Goal: Information Seeking & Learning: Learn about a topic

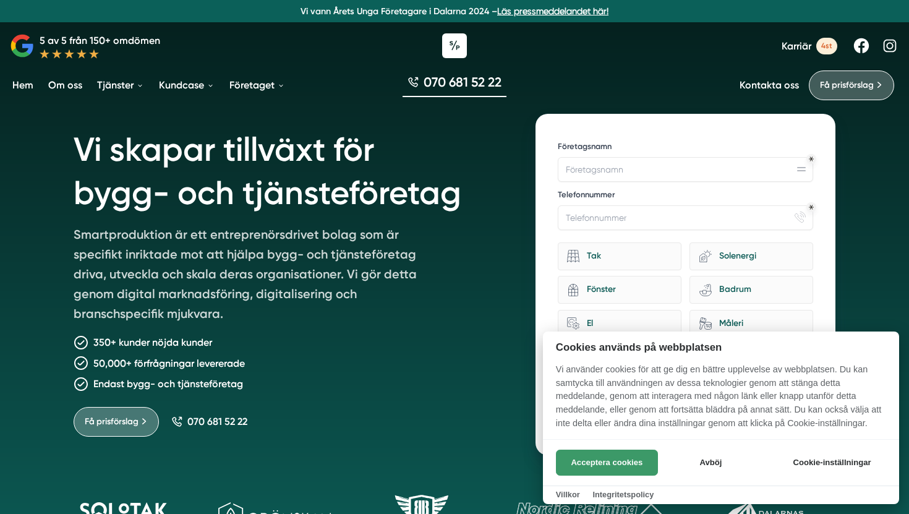
click at [580, 461] on button "Acceptera cookies" at bounding box center [607, 463] width 102 height 26
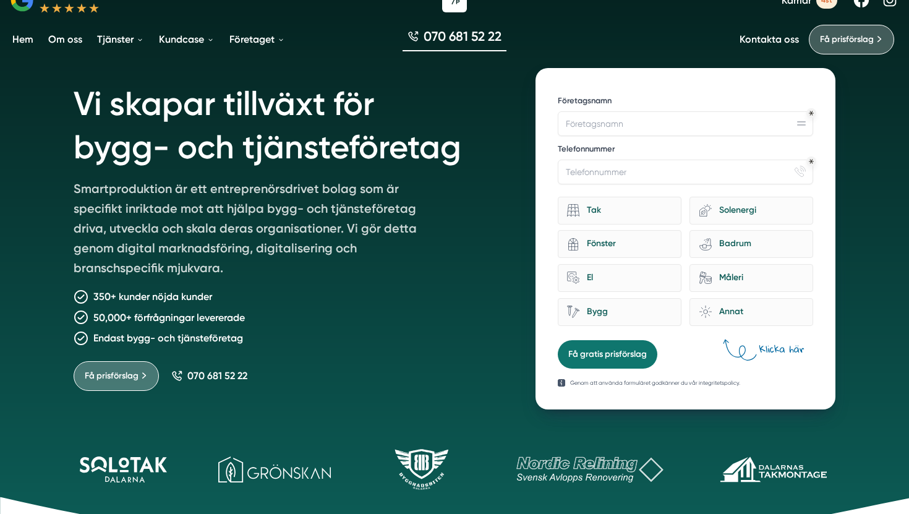
scroll to position [48, 0]
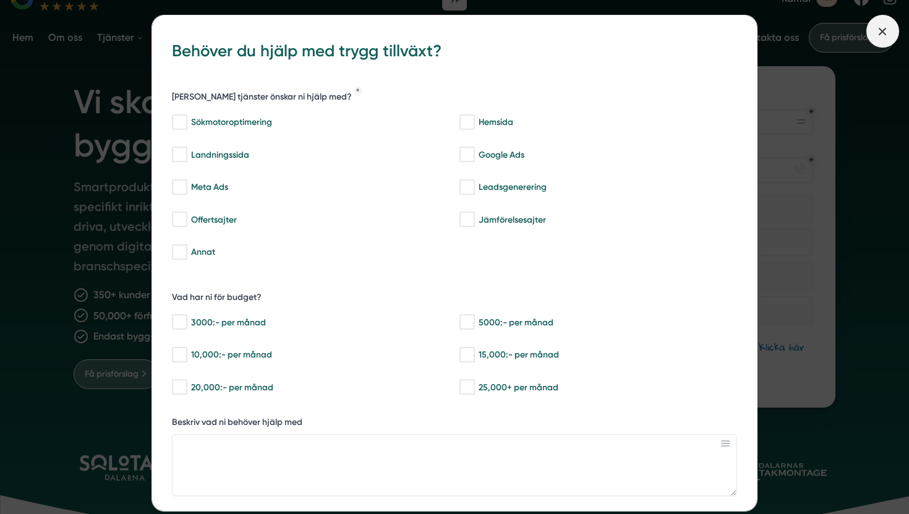
click at [887, 30] on icon at bounding box center [883, 32] width 14 height 14
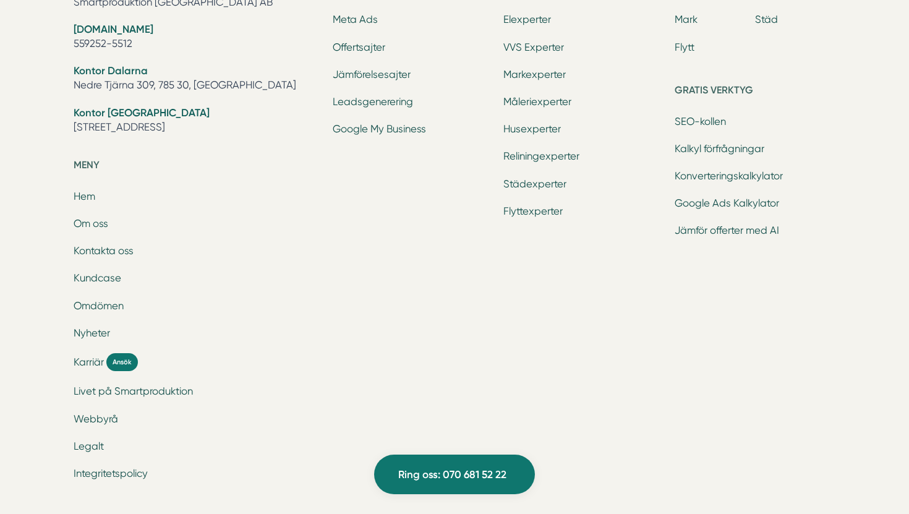
scroll to position [4137, 0]
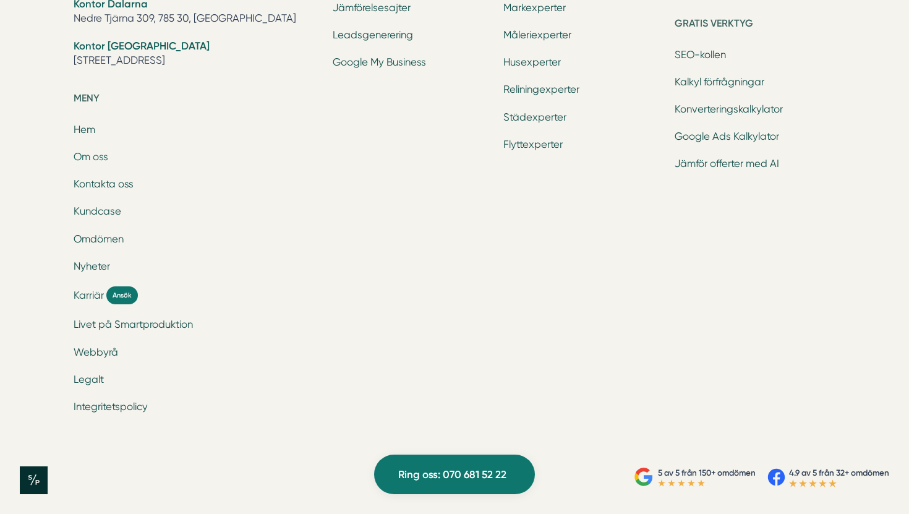
click at [90, 156] on link "Om oss" at bounding box center [91, 157] width 35 height 12
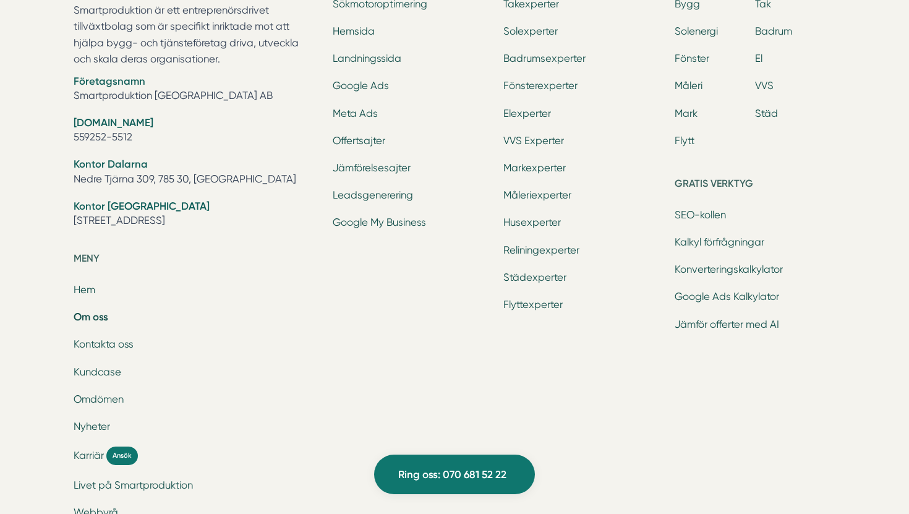
scroll to position [3949, 0]
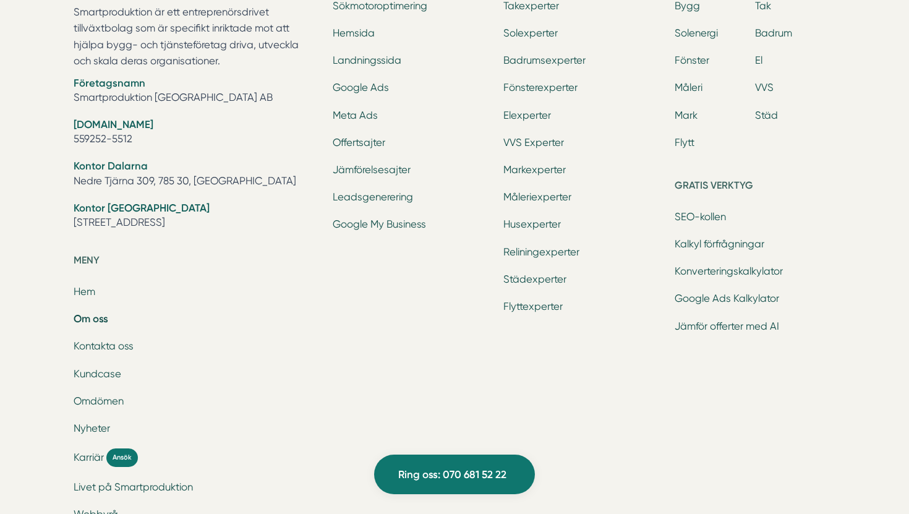
drag, startPoint x: 134, startPoint y: 139, endPoint x: 74, endPoint y: 137, distance: 60.6
click at [74, 137] on li "Org.nr 559252-5512" at bounding box center [196, 133] width 244 height 32
copy li "559252-5512"
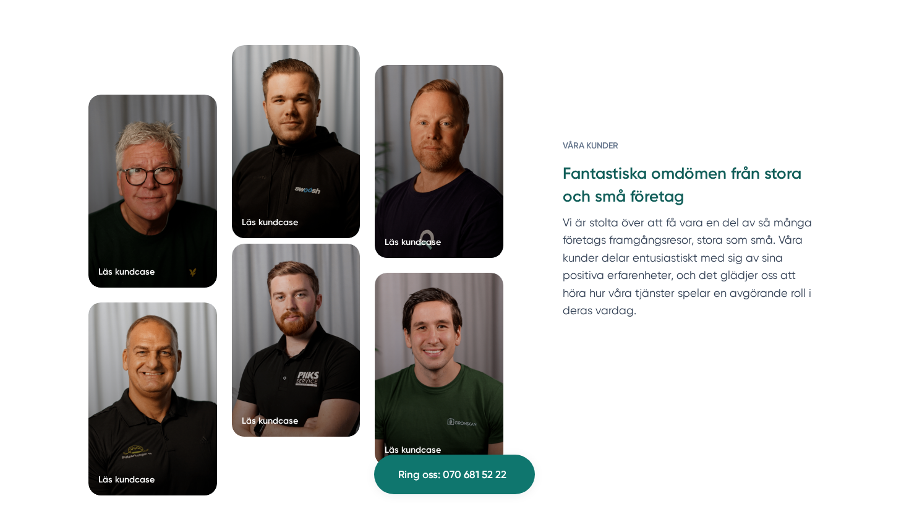
scroll to position [3048, 0]
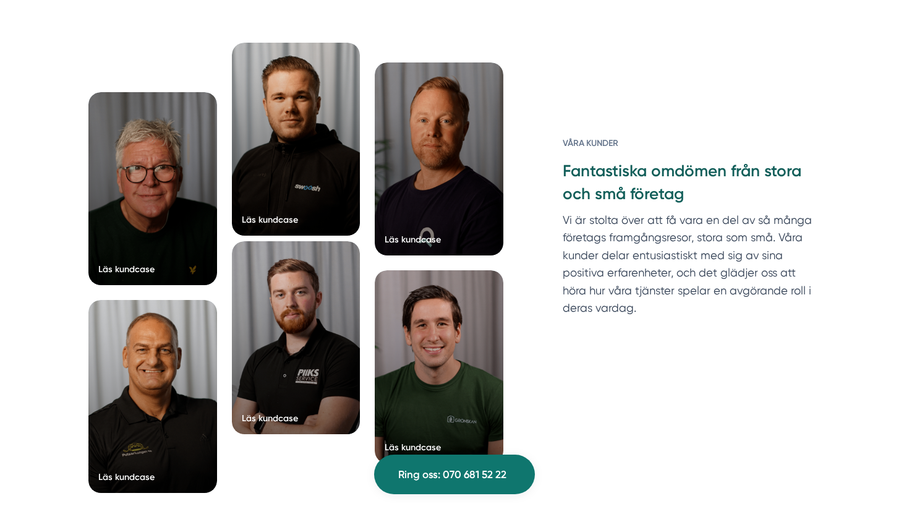
click at [285, 372] on div at bounding box center [296, 337] width 129 height 193
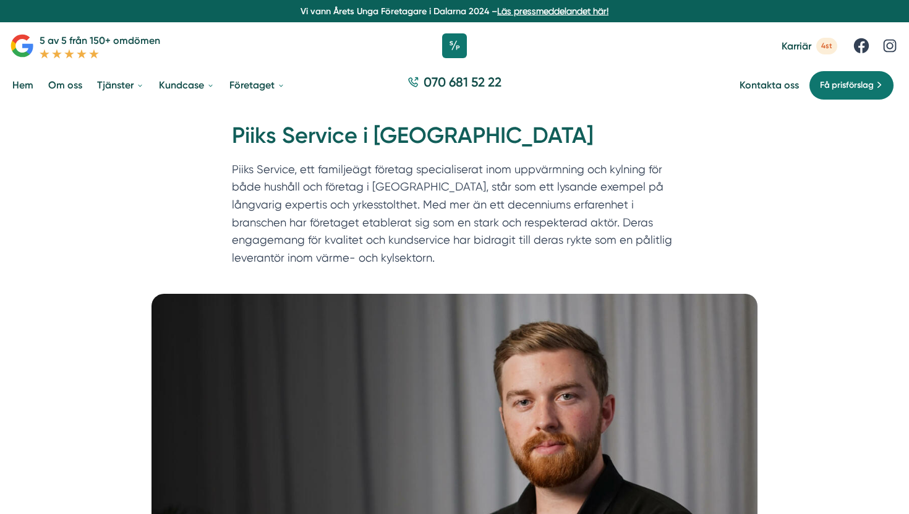
click at [22, 83] on link "Hem" at bounding box center [23, 85] width 26 height 32
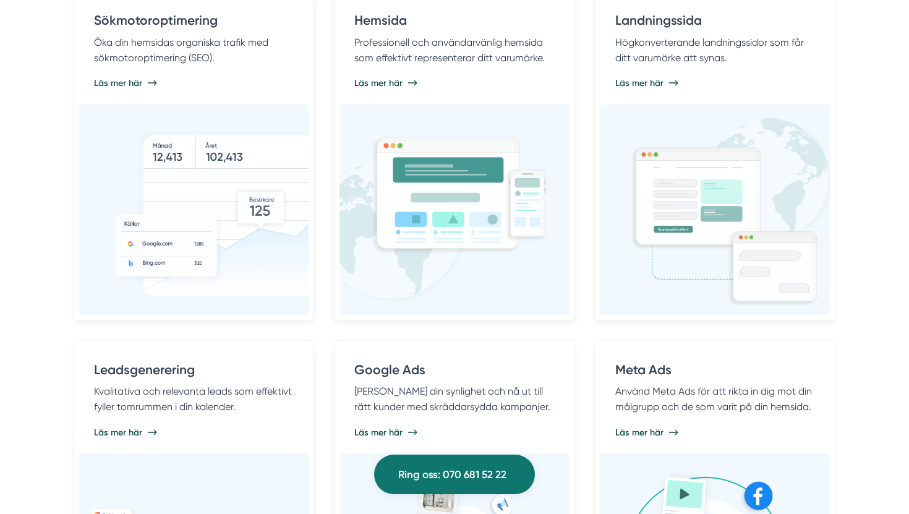
scroll to position [752, 0]
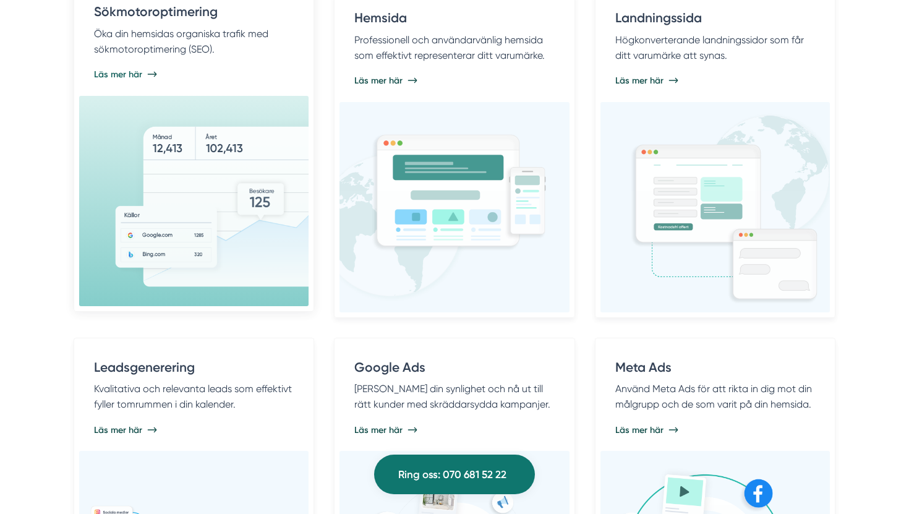
click at [142, 166] on img at bounding box center [234, 201] width 241 height 184
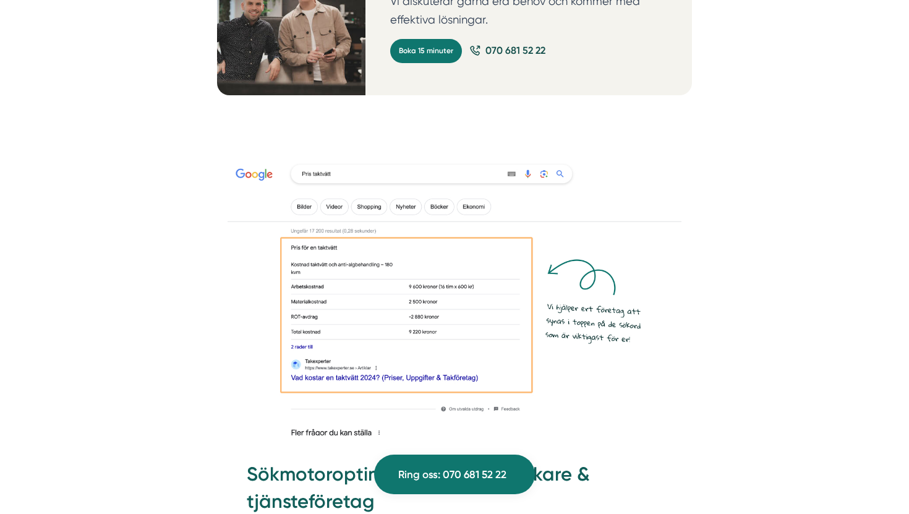
scroll to position [1421, 0]
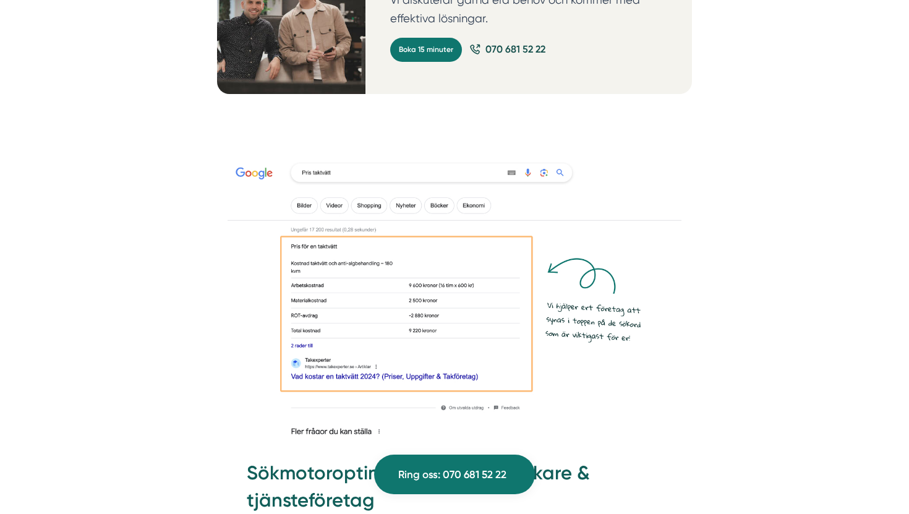
click at [386, 305] on img at bounding box center [454, 292] width 453 height 284
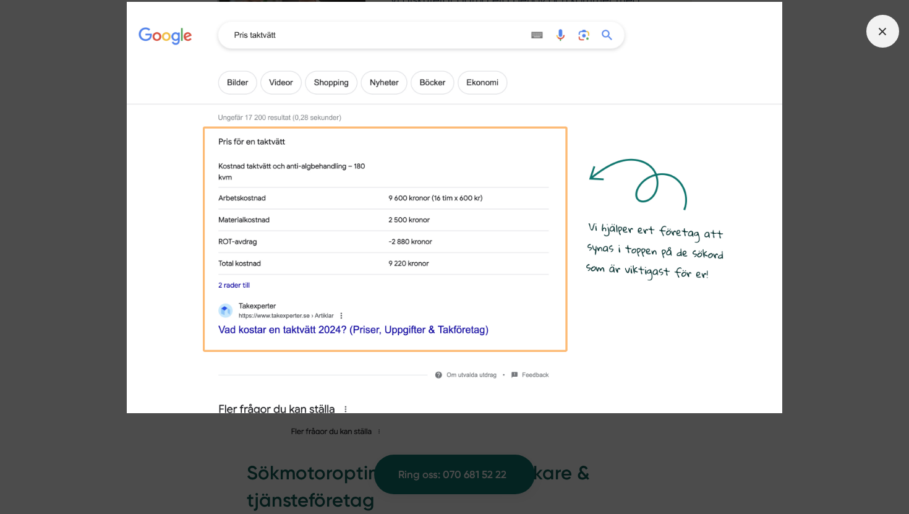
click at [884, 31] on icon at bounding box center [883, 32] width 14 height 14
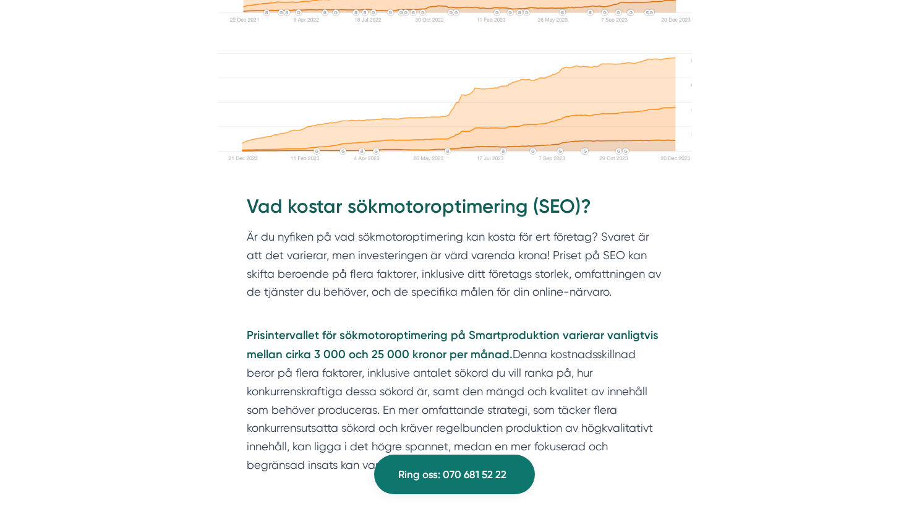
scroll to position [2508, 0]
